Goal: Check status: Check status

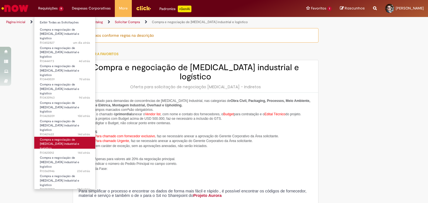
click at [62, 151] on span "14d atrás 14 dias atrás R13420012" at bounding box center [65, 153] width 50 height 4
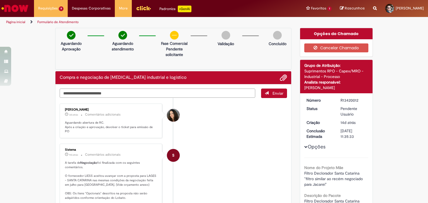
click at [124, 92] on textarea "Digite sua mensagem aqui..." at bounding box center [157, 93] width 195 height 9
type textarea "**********"
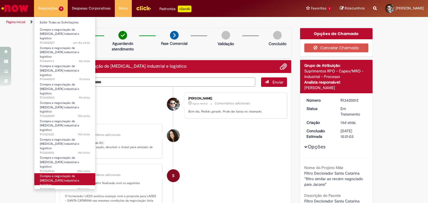
click at [63, 174] on span "Compra e negociação de [MEDICAL_DATA] industrial e logístico" at bounding box center [59, 180] width 39 height 13
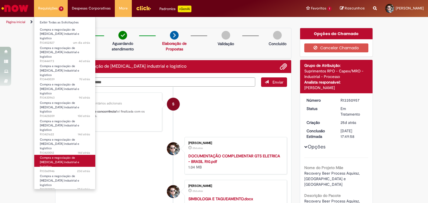
click at [65, 155] on link "Compra e negociação de [MEDICAL_DATA] industrial e logístico 23d atrás 23 dias …" at bounding box center [64, 161] width 61 height 12
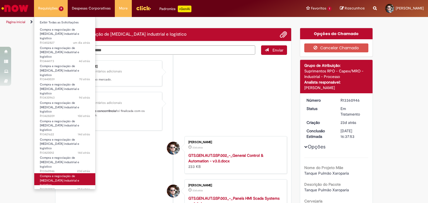
click at [65, 173] on link "Compra e negociação de [MEDICAL_DATA] industrial e logístico 25d atrás 25 dias …" at bounding box center [64, 179] width 61 height 12
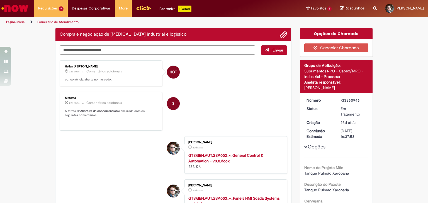
click at [126, 50] on textarea "Digite sua mensagem aqui..." at bounding box center [157, 49] width 195 height 9
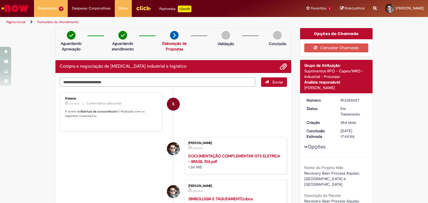
click at [77, 80] on textarea "Digite sua mensagem aqui..." at bounding box center [157, 81] width 195 height 9
type textarea "*"
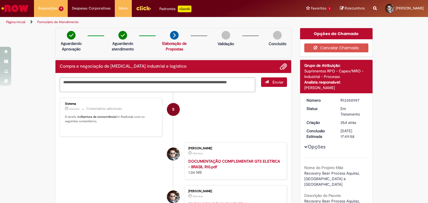
type textarea "**********"
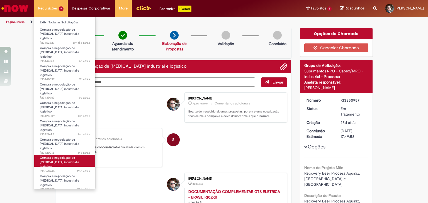
click at [59, 156] on span "Compra e negociação de [MEDICAL_DATA] industrial e logístico" at bounding box center [59, 162] width 39 height 13
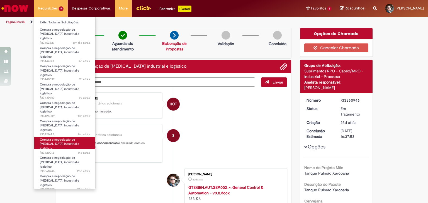
click at [59, 151] on span "14d atrás 14 dias atrás R13420012" at bounding box center [65, 153] width 50 height 4
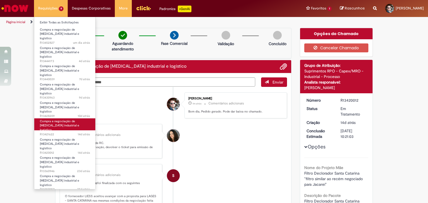
click at [62, 119] on span "Compra e negociação de [MEDICAL_DATA] industrial e logístico" at bounding box center [59, 125] width 39 height 13
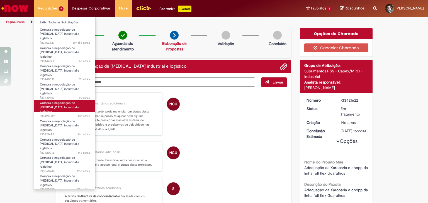
click at [62, 100] on link "Compra e negociação de [MEDICAL_DATA] industrial e logístico 10d atrás 10 dias …" at bounding box center [64, 106] width 61 height 12
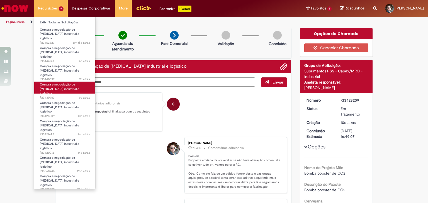
click at [71, 96] on span "9d atrás 9 dias atrás R13430963" at bounding box center [65, 98] width 50 height 4
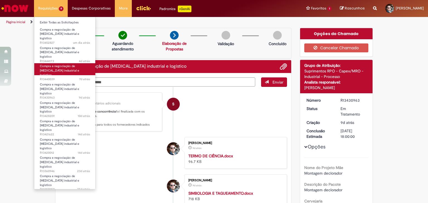
click at [78, 77] on span "7d atrás 7 dias atrás R13440039" at bounding box center [65, 79] width 50 height 4
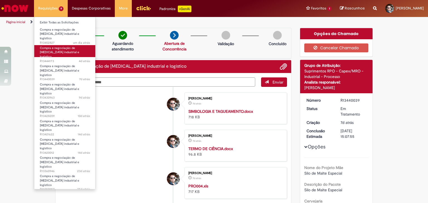
click at [72, 49] on link "Compra e negociação de [MEDICAL_DATA] industrial e logístico 4d atrás 4 dias at…" at bounding box center [64, 51] width 61 height 12
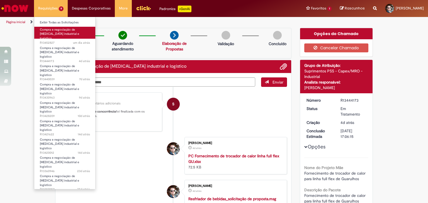
click at [70, 41] on span "um dia atrás um dia atrás R13452827" at bounding box center [65, 43] width 50 height 4
